Goal: Transaction & Acquisition: Purchase product/service

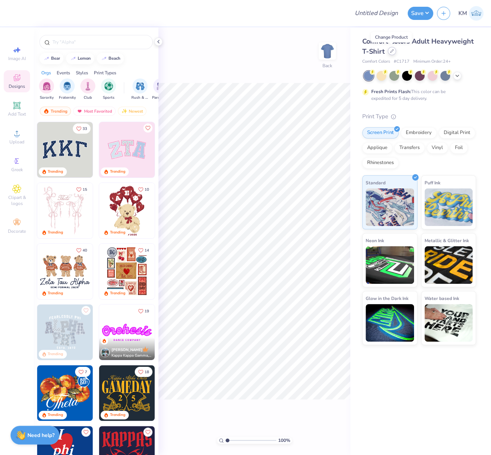
click at [391, 51] on icon at bounding box center [392, 51] width 4 height 4
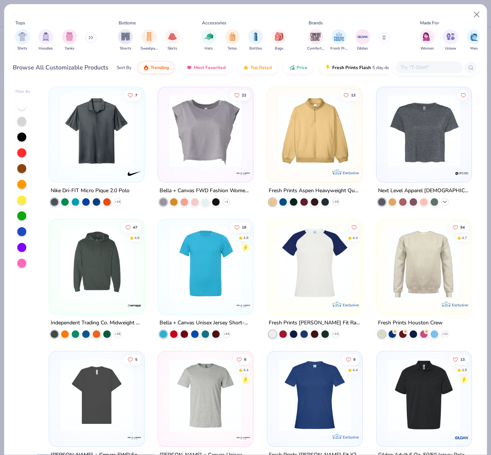
click at [442, 201] on icon at bounding box center [445, 202] width 6 height 6
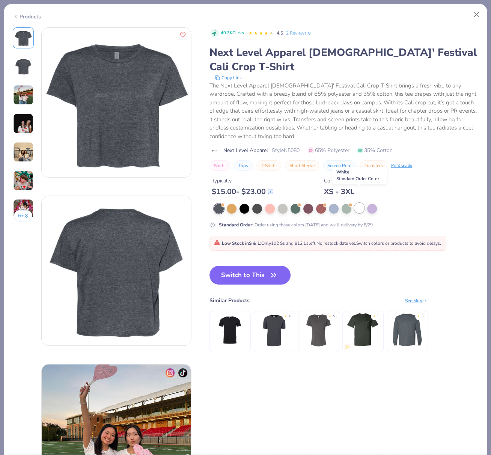
click at [359, 203] on div at bounding box center [360, 208] width 10 height 10
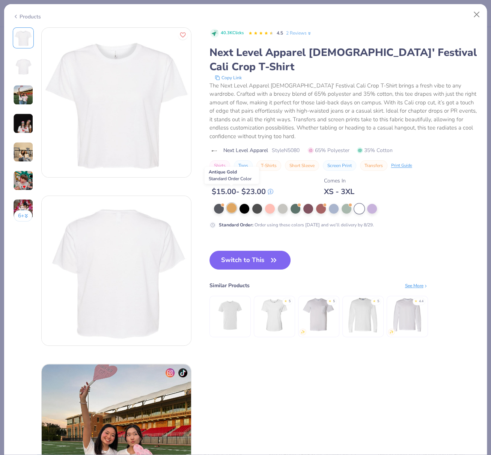
click at [232, 203] on div at bounding box center [232, 208] width 10 height 10
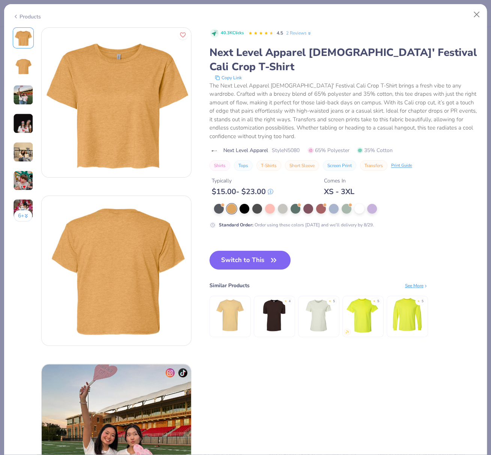
drag, startPoint x: 361, startPoint y: 195, endPoint x: 314, endPoint y: 196, distance: 46.6
click at [359, 204] on div at bounding box center [360, 209] width 10 height 10
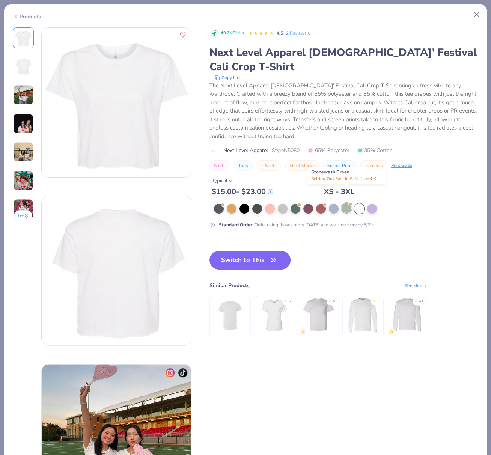
click at [345, 203] on div at bounding box center [347, 208] width 10 height 10
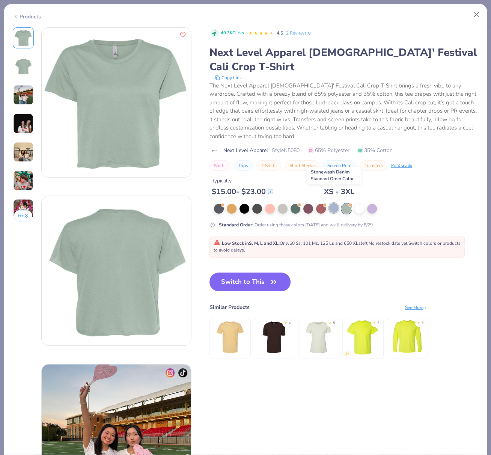
click at [334, 203] on div at bounding box center [334, 208] width 10 height 10
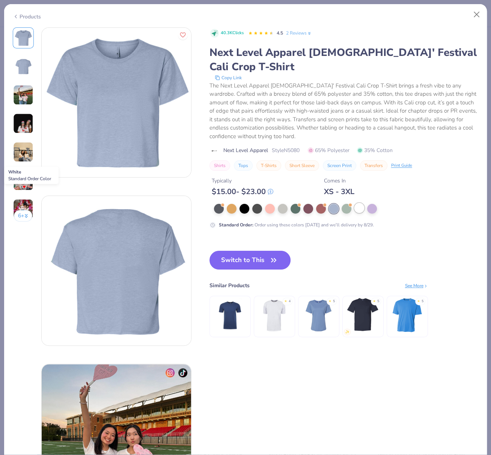
click at [358, 203] on div at bounding box center [360, 208] width 10 height 10
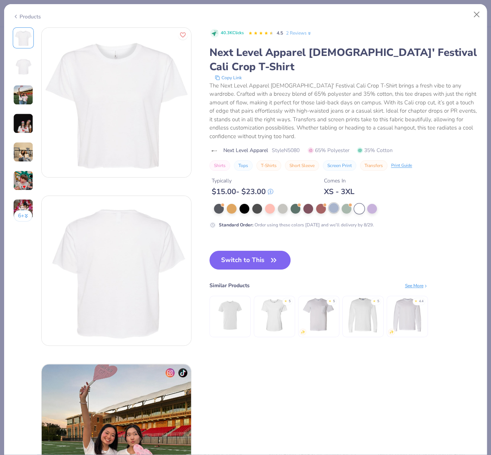
click at [335, 203] on div at bounding box center [334, 208] width 10 height 10
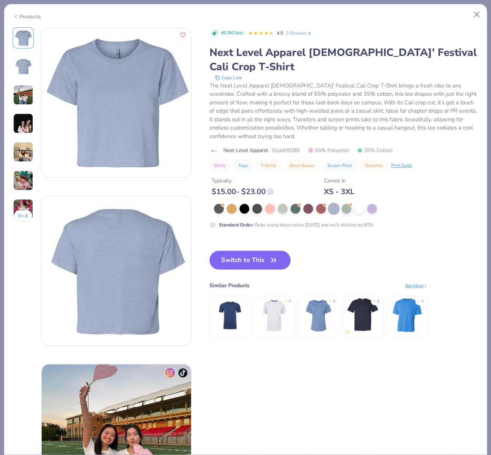
drag, startPoint x: 247, startPoint y: 247, endPoint x: 427, endPoint y: 420, distance: 249.9
click at [247, 251] on button "Switch to This" at bounding box center [250, 260] width 81 height 19
